Goal: Task Accomplishment & Management: Manage account settings

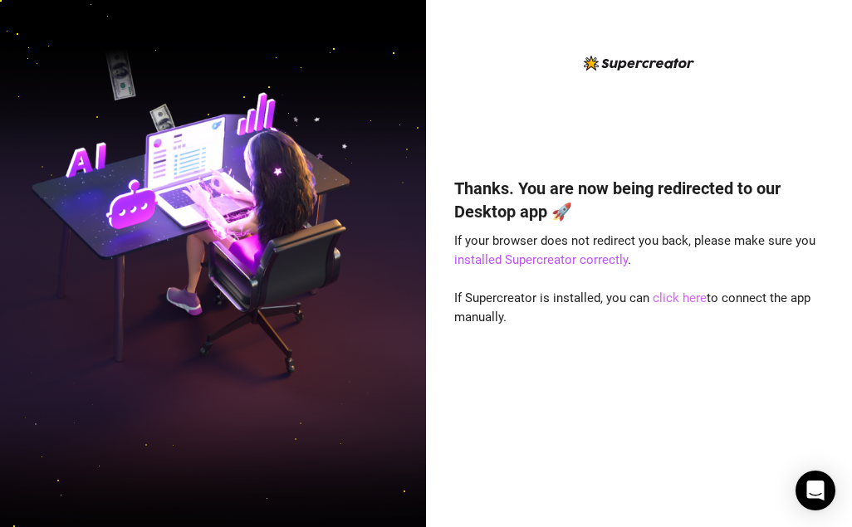
click at [659, 296] on link "click here" at bounding box center [680, 298] width 54 height 15
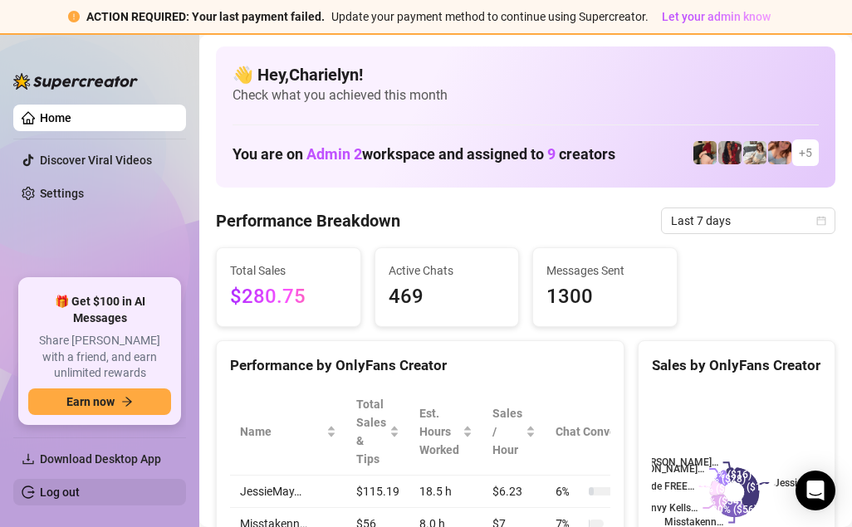
click at [56, 489] on link "Log out" at bounding box center [60, 492] width 40 height 13
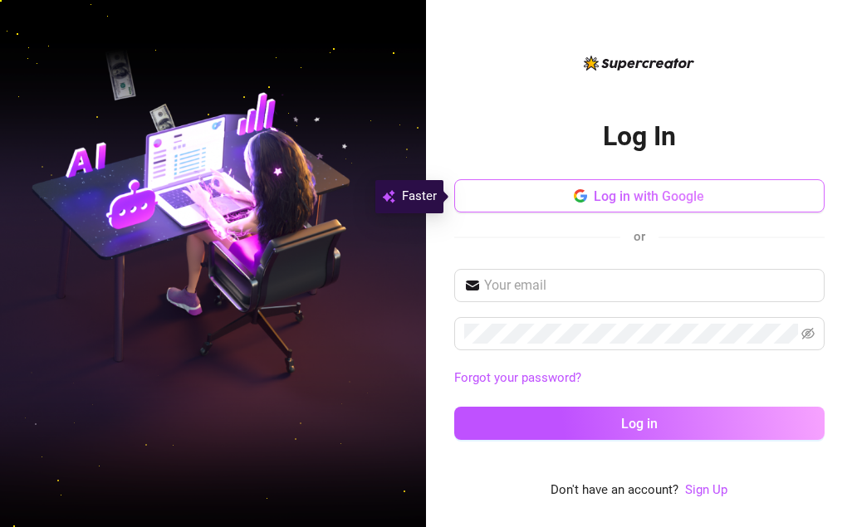
click at [571, 194] on button "Log in with Google" at bounding box center [639, 195] width 370 height 33
